Goal: Navigation & Orientation: Find specific page/section

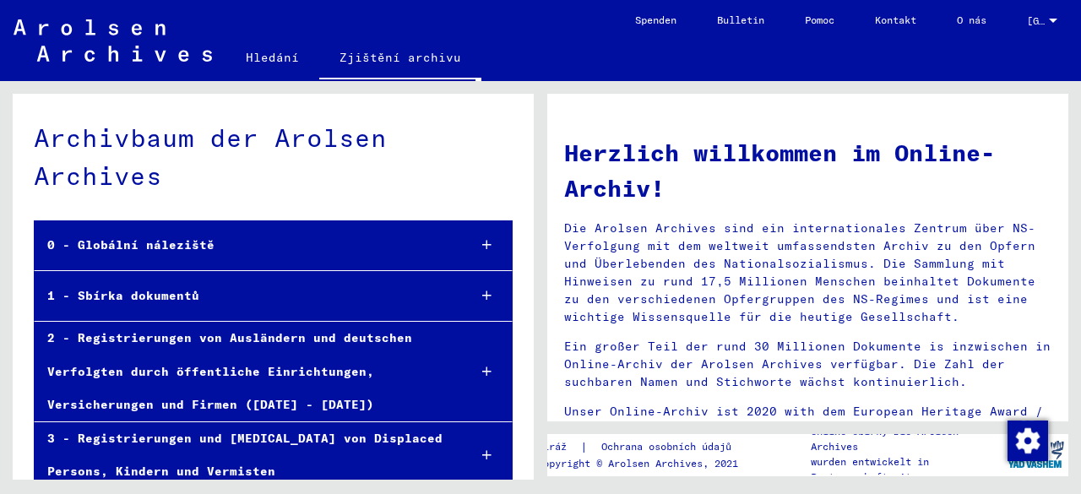
scroll to position [84, 0]
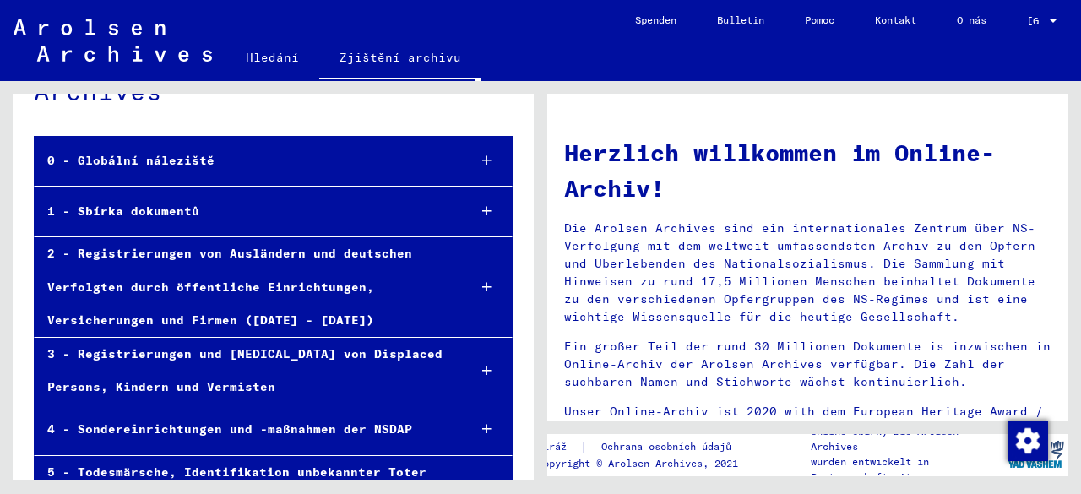
click at [132, 204] on font "1 - Sbírka dokumentů" at bounding box center [123, 211] width 152 height 15
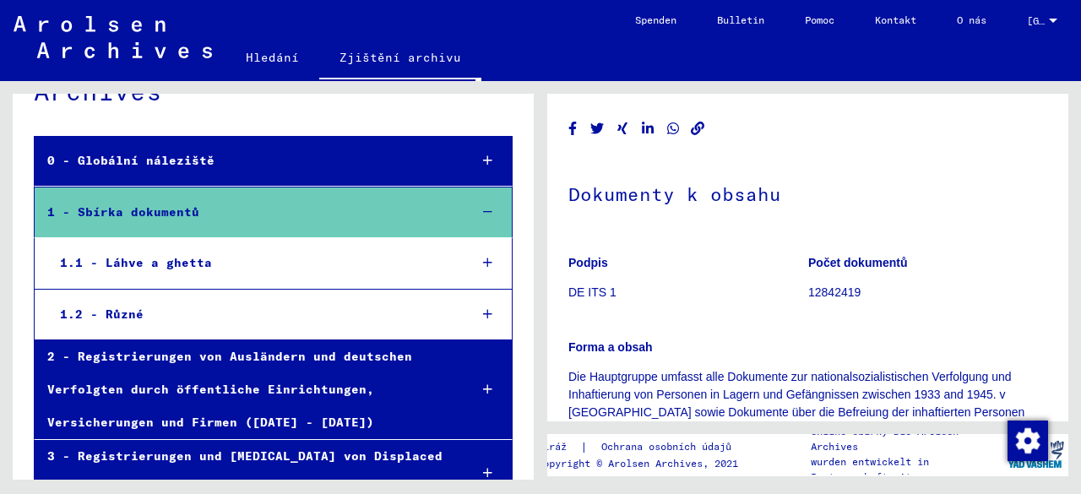
scroll to position [84, 0]
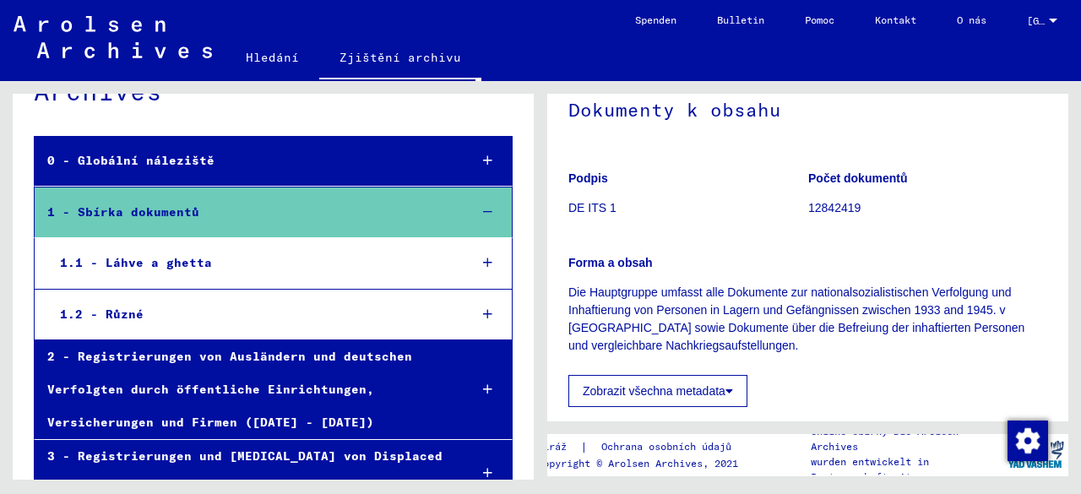
click at [118, 312] on font "1.2 - Různé" at bounding box center [102, 314] width 84 height 15
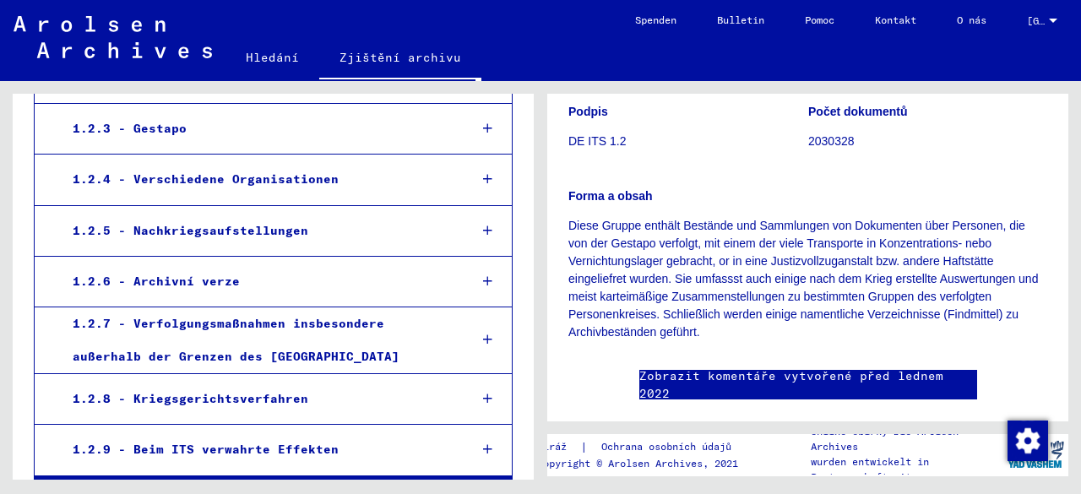
scroll to position [338, 0]
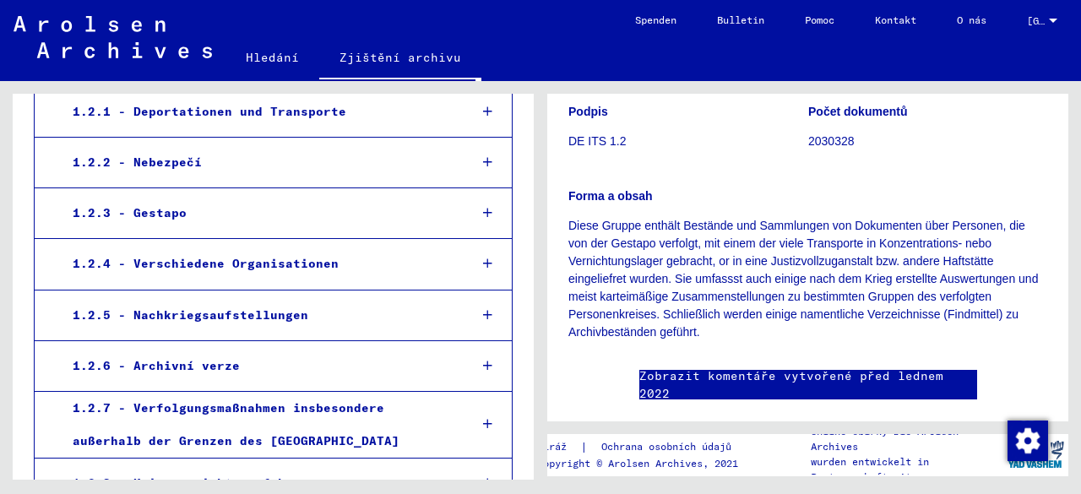
click at [152, 201] on div "1.2.3 - Gestapo" at bounding box center [257, 213] width 395 height 33
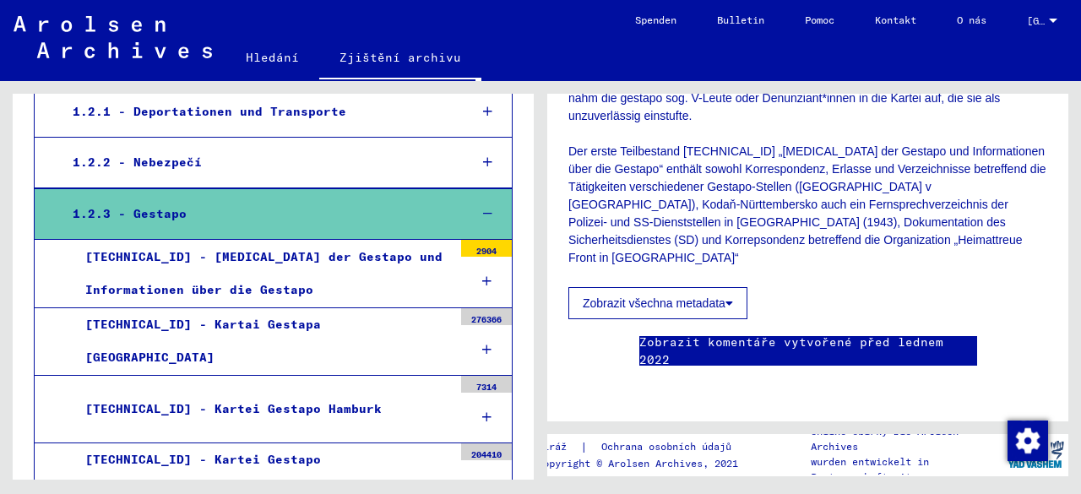
scroll to position [1014, 0]
